Goal: Information Seeking & Learning: Learn about a topic

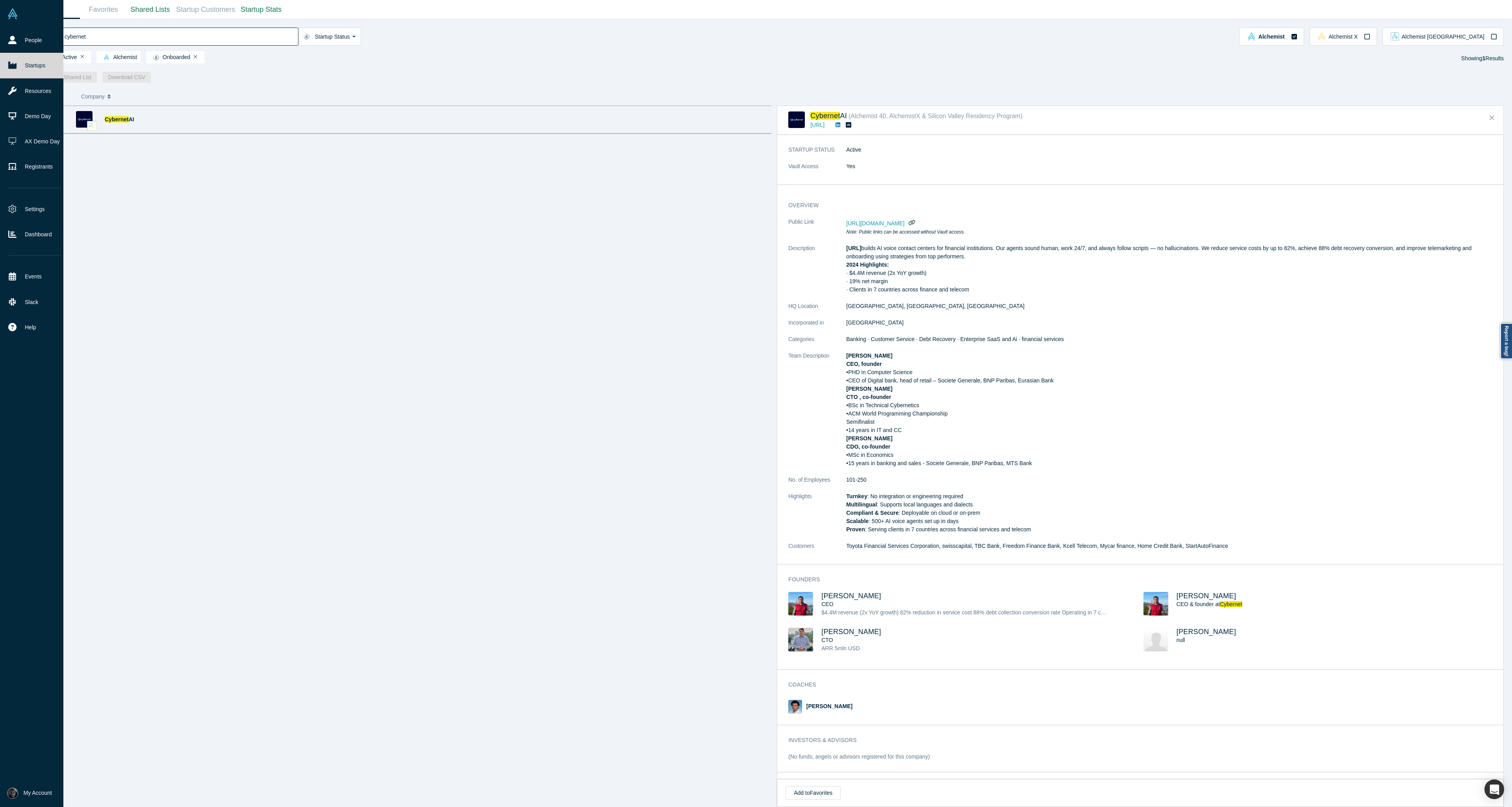
click at [22, 73] on link "Startups" at bounding box center [35, 65] width 69 height 25
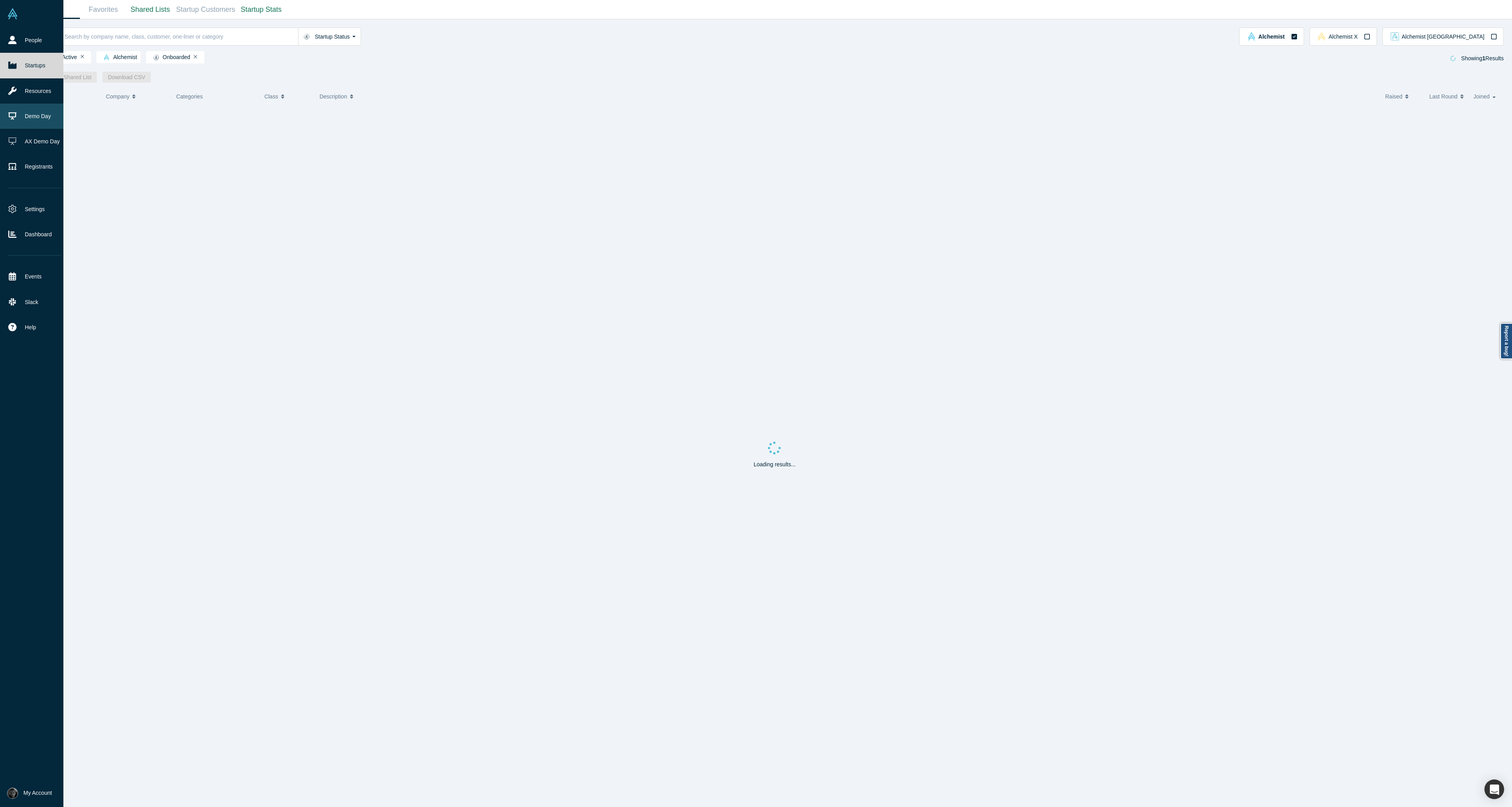
click at [18, 121] on link "Demo Day" at bounding box center [35, 116] width 69 height 25
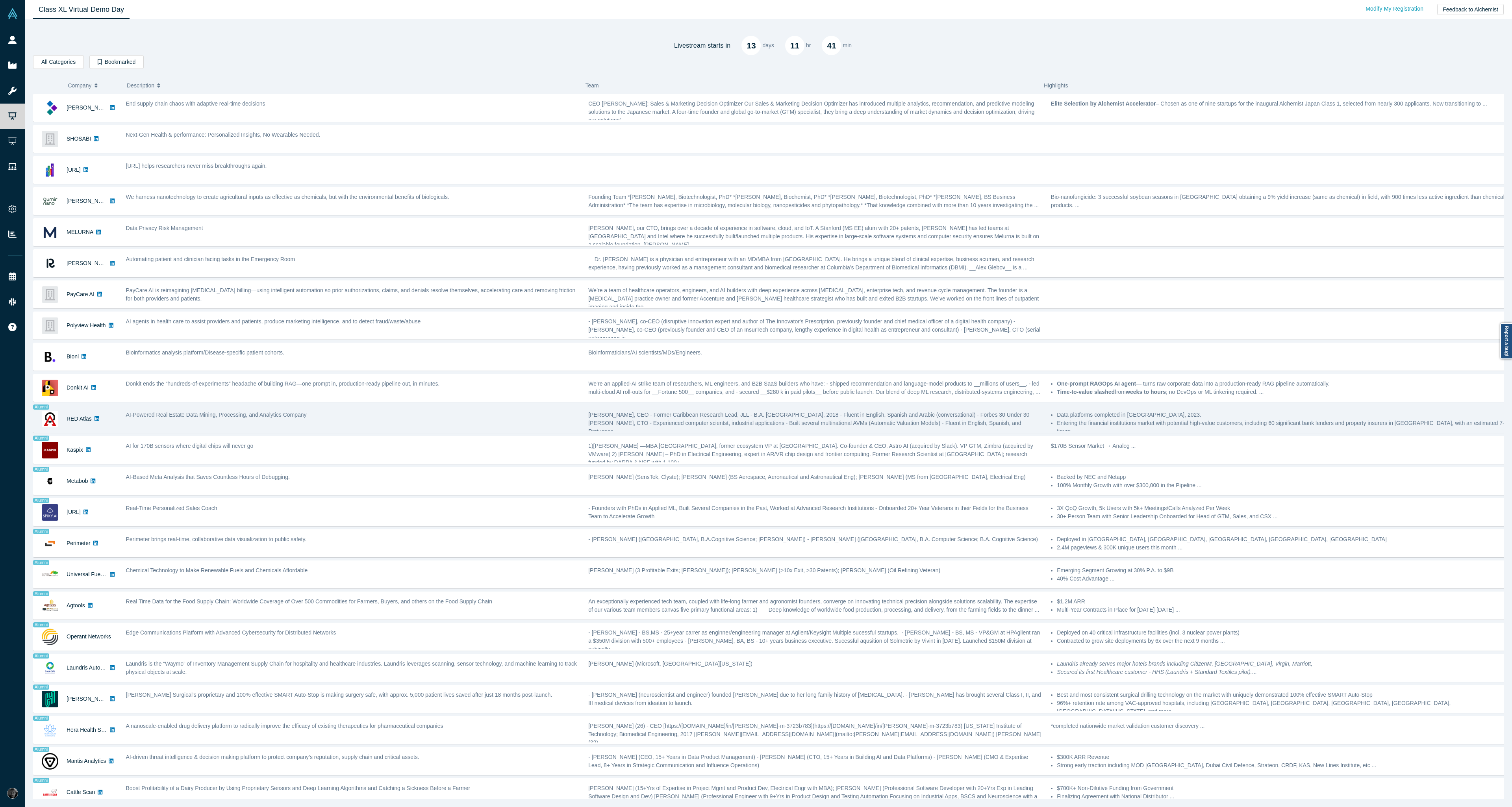
click at [225, 423] on div "AI-Powered Real Estate Data Mining, Processing, and Analytics Company" at bounding box center [353, 418] width 463 height 25
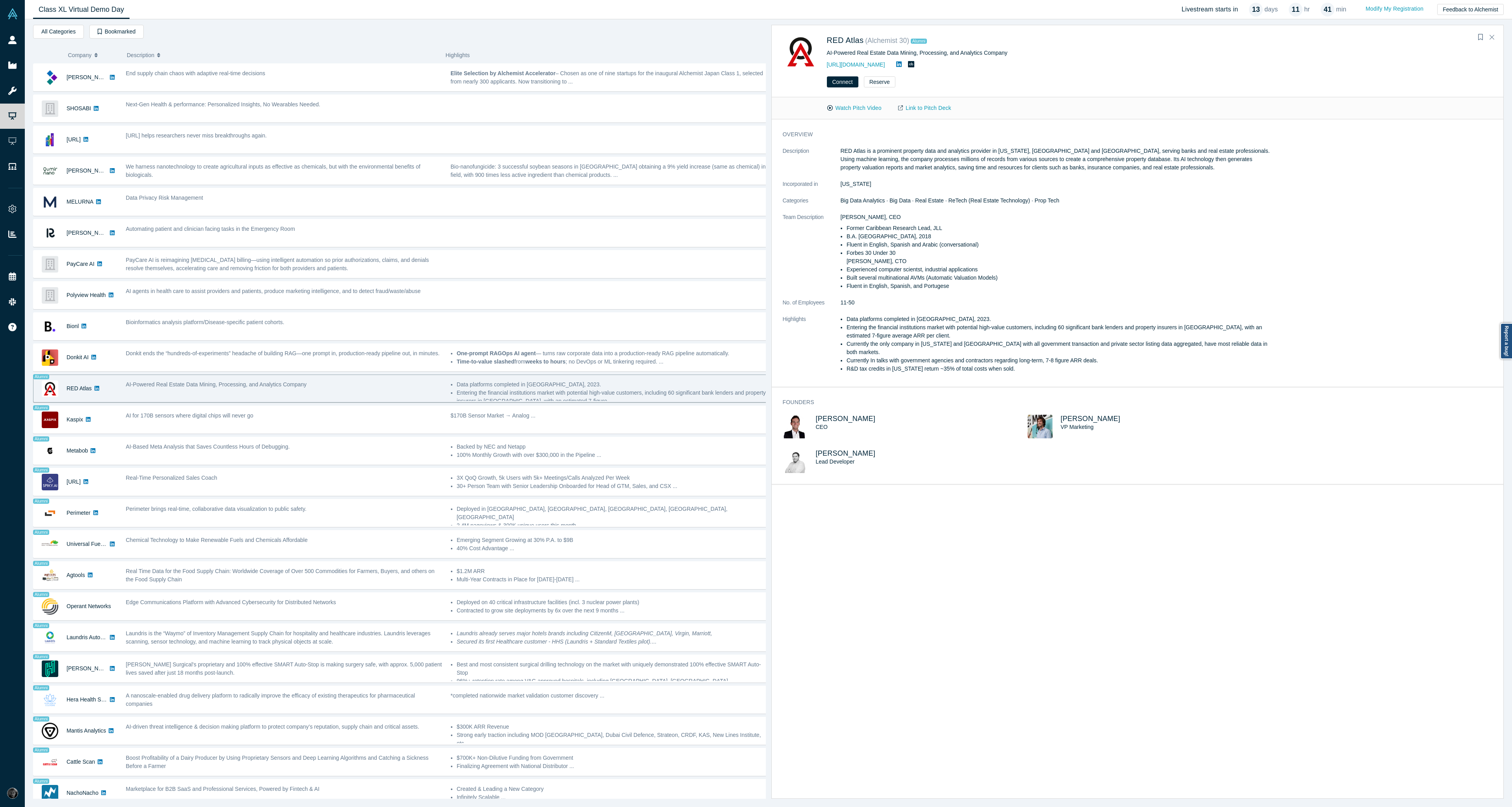
drag, startPoint x: 860, startPoint y: 108, endPoint x: 838, endPoint y: 131, distance: 31.8
click at [838, 131] on div "RED Atlas ( Alchemist 30 ) Alumni AI-Powered Real Estate Data Mining, Processin…" at bounding box center [1138, 411] width 733 height 774
click at [845, 107] on button "Watch Pitch Video" at bounding box center [854, 107] width 71 height 13
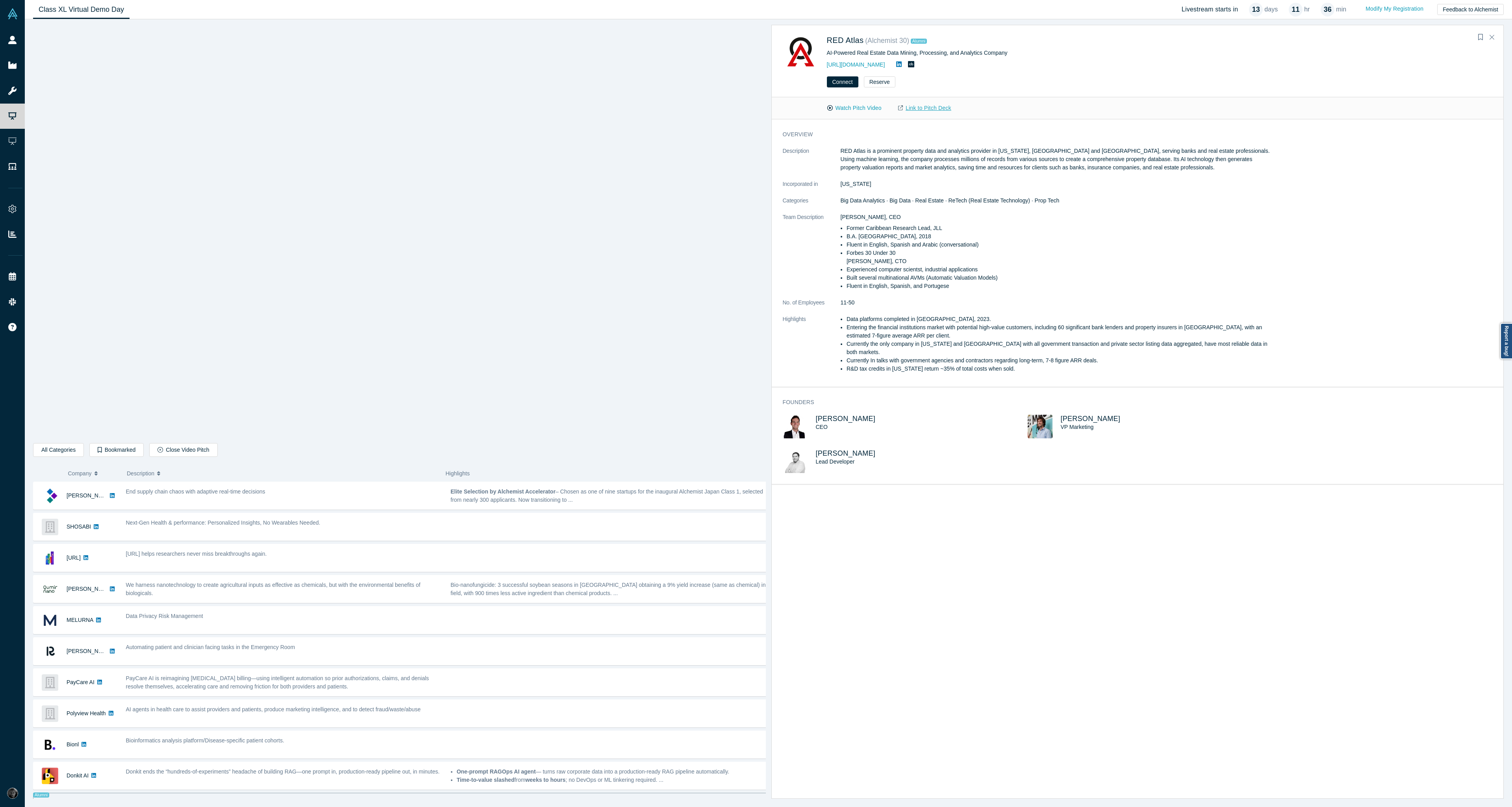
click at [919, 109] on link "Link to Pitch Deck" at bounding box center [924, 107] width 70 height 13
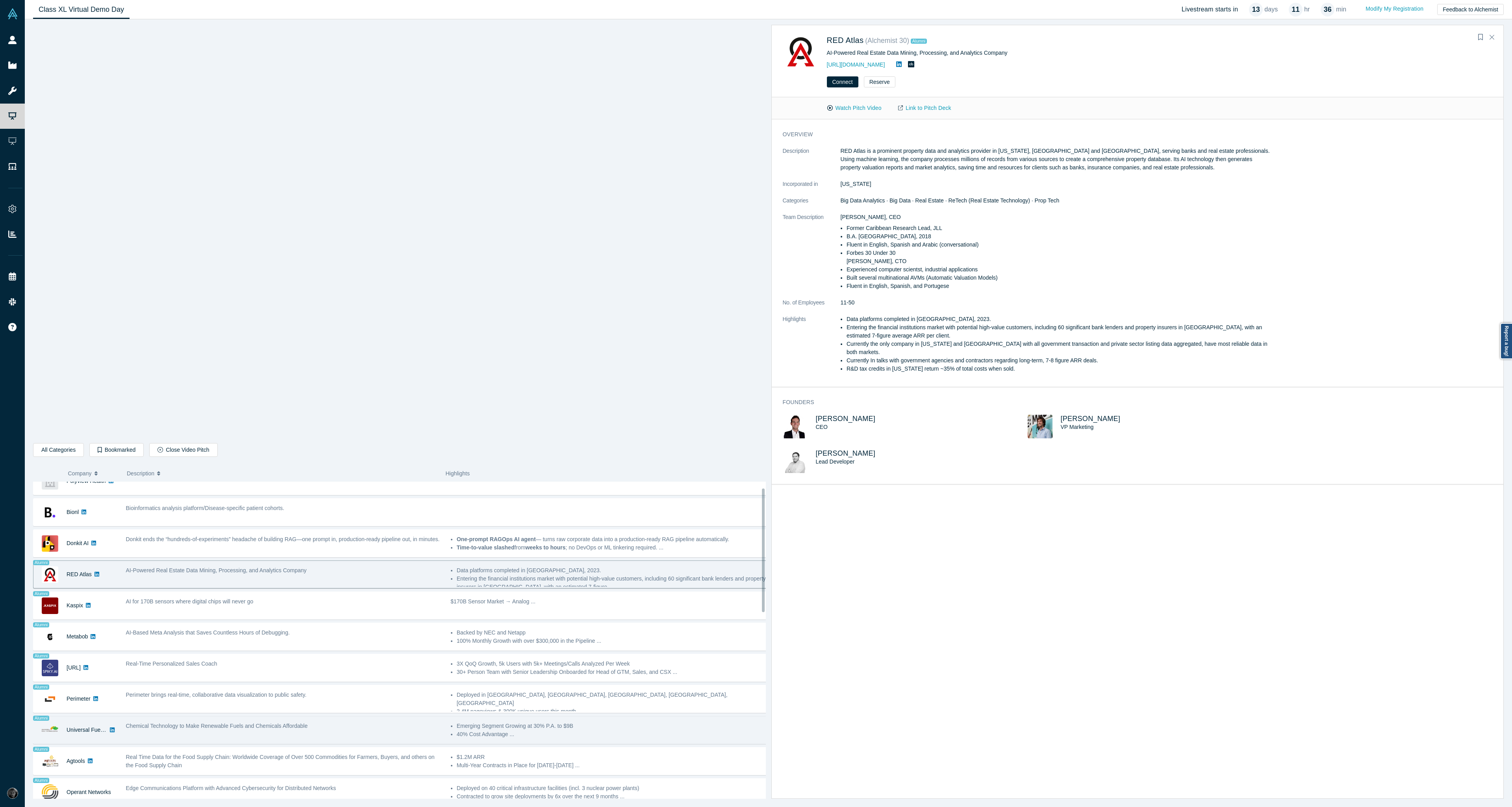
scroll to position [378, 0]
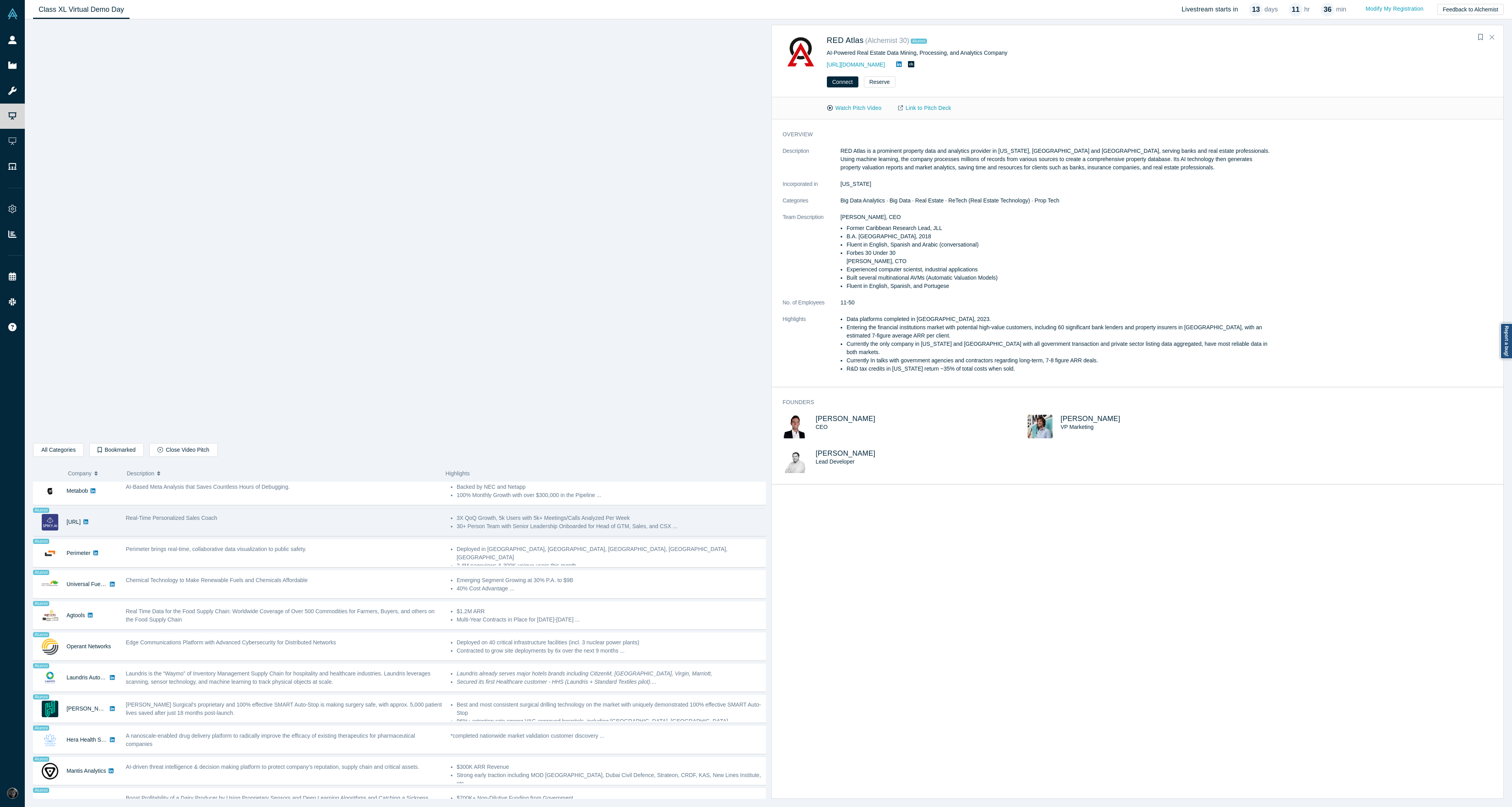
click at [421, 531] on div "Real-Time Personalized Sales Coach" at bounding box center [284, 522] width 325 height 25
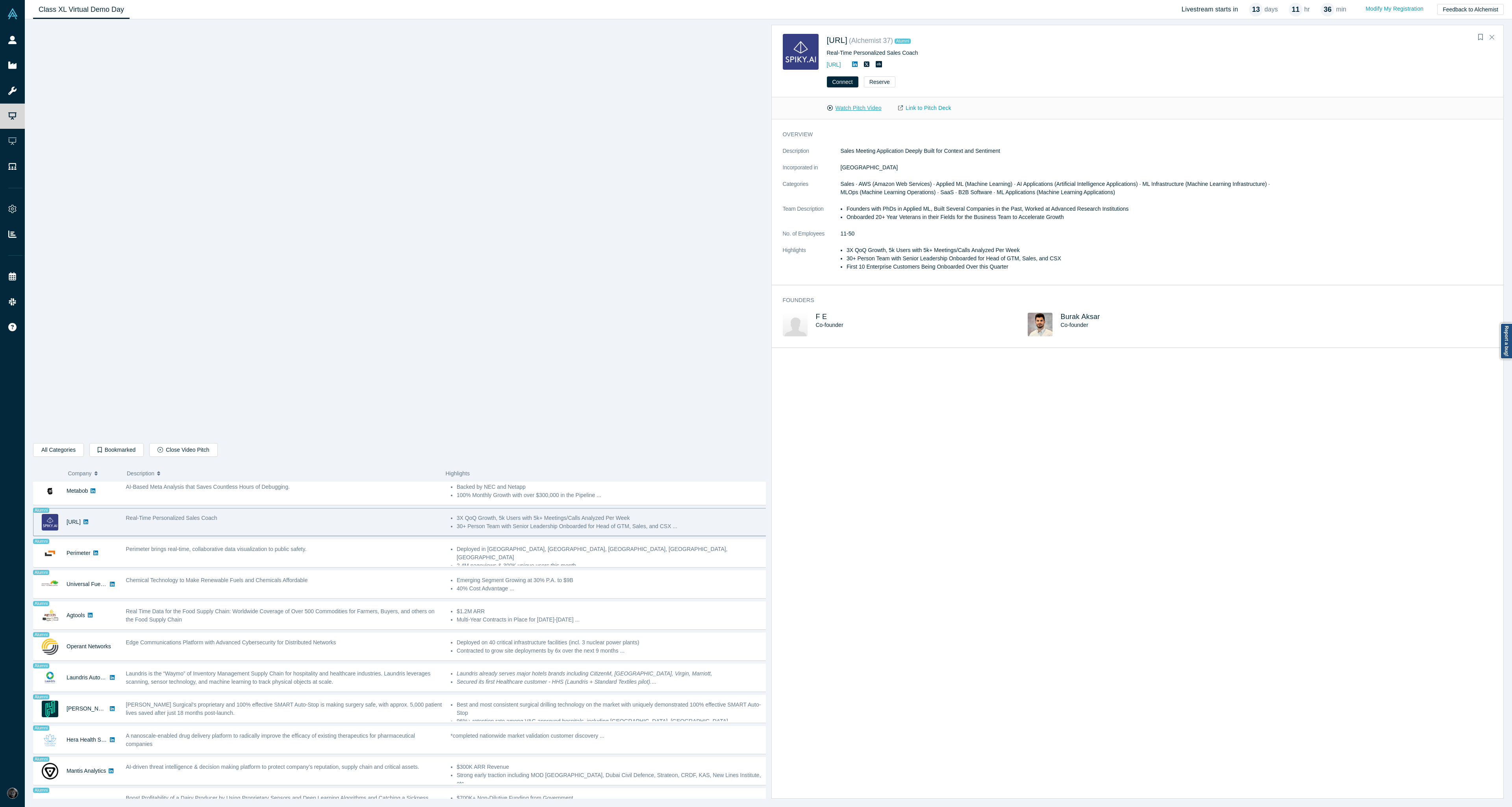
click at [848, 112] on button "Watch Pitch Video" at bounding box center [854, 107] width 71 height 13
click at [938, 108] on link "Link to Pitch Deck" at bounding box center [924, 107] width 70 height 13
